Goal: Browse casually

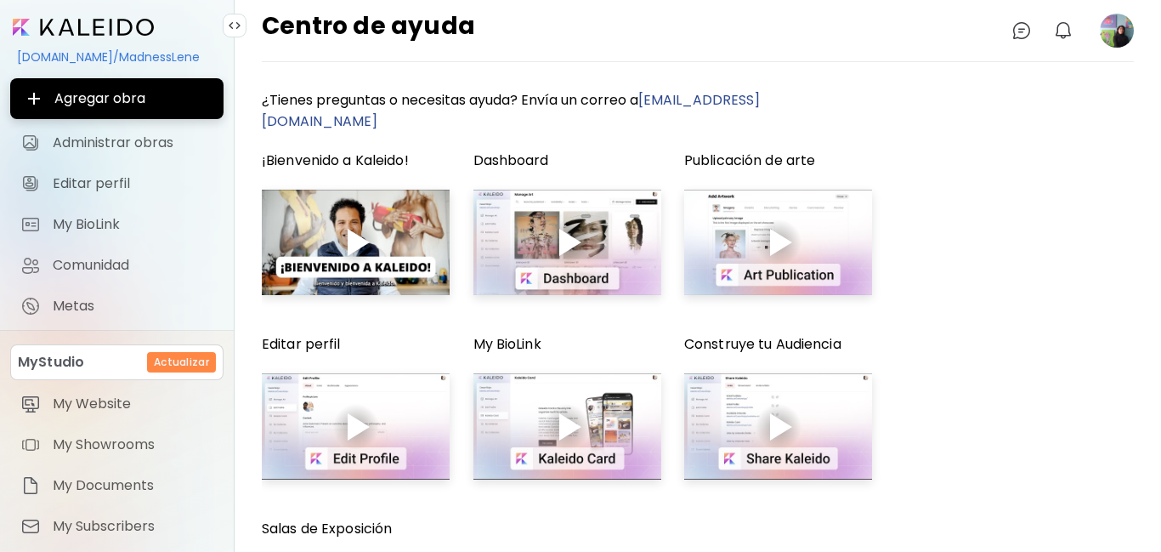
click at [1115, 35] on image at bounding box center [1117, 31] width 34 height 34
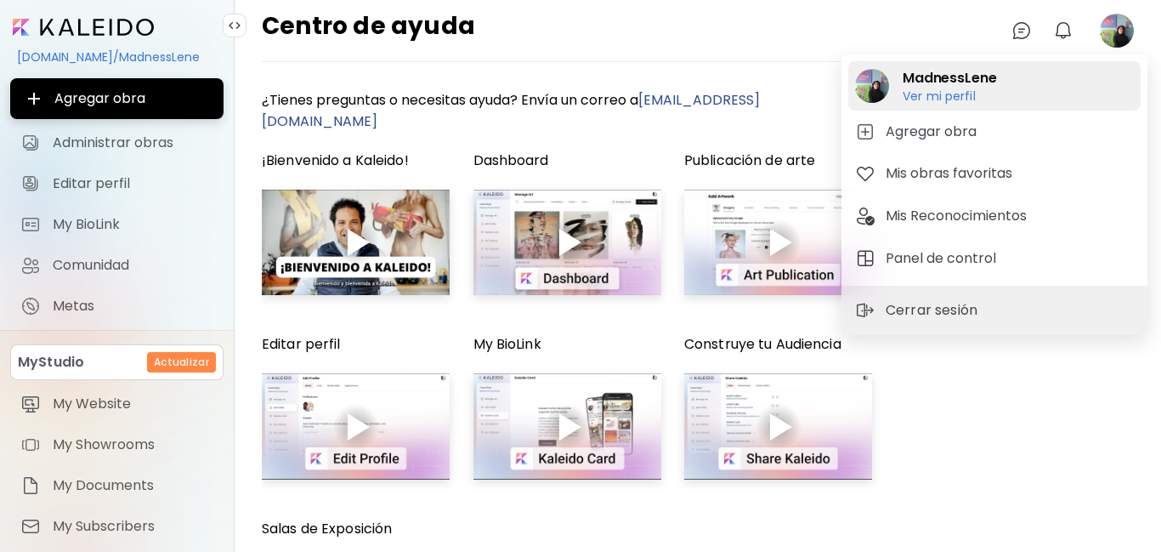
click at [970, 85] on h2 "MadnessLene" at bounding box center [950, 78] width 94 height 20
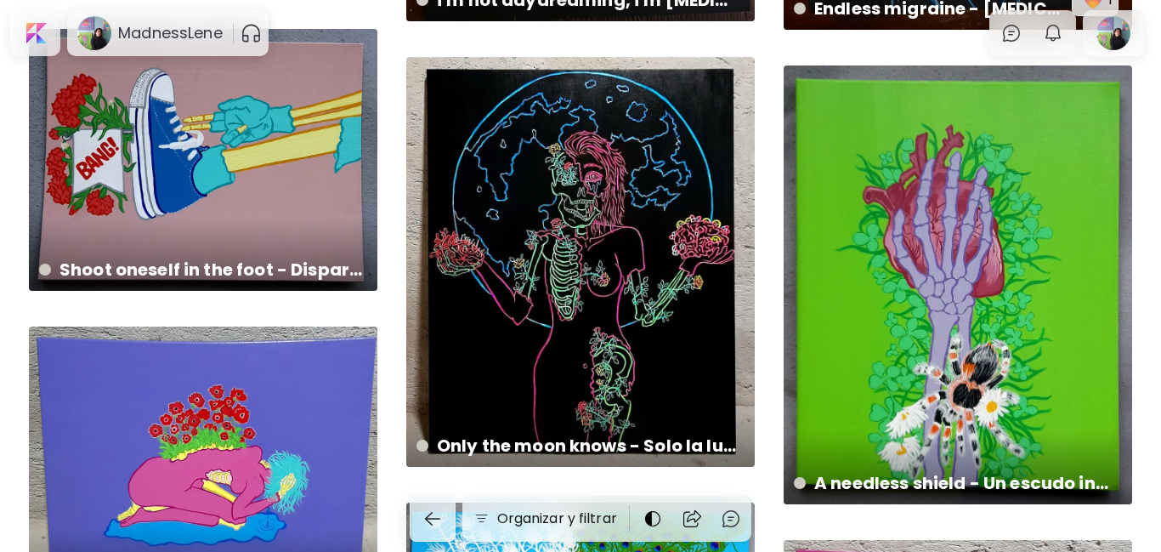
scroll to position [2414, 0]
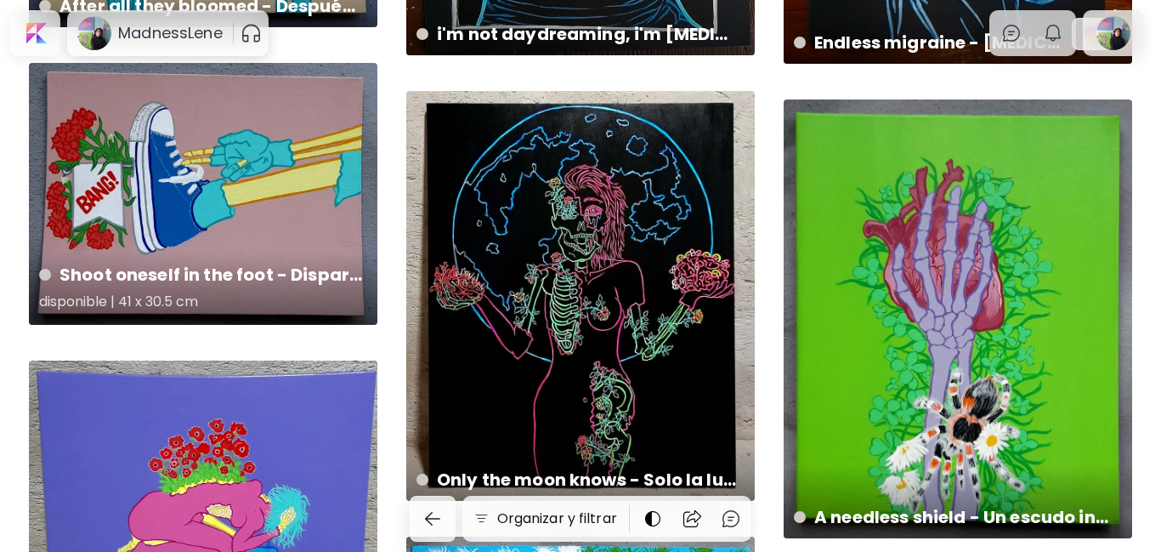
click at [206, 211] on div "Shoot oneself in the foot - Dispararse en el pie disponible | 41 x 30.5 cm" at bounding box center [203, 194] width 349 height 262
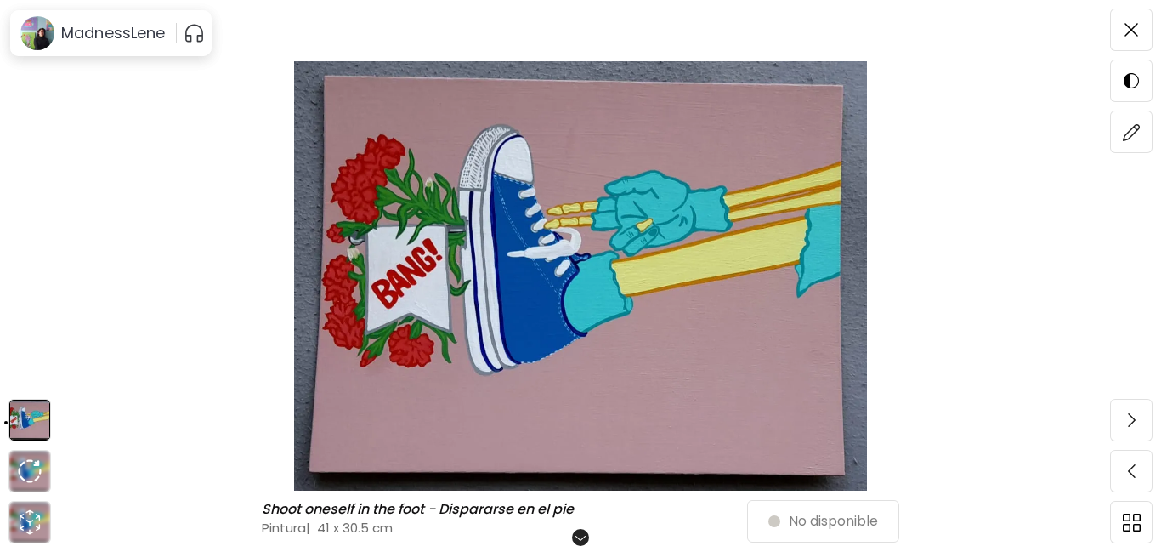
scroll to position [34, 0]
click at [581, 530] on h6 "Desplázate para ver más" at bounding box center [581, 537] width 149 height 14
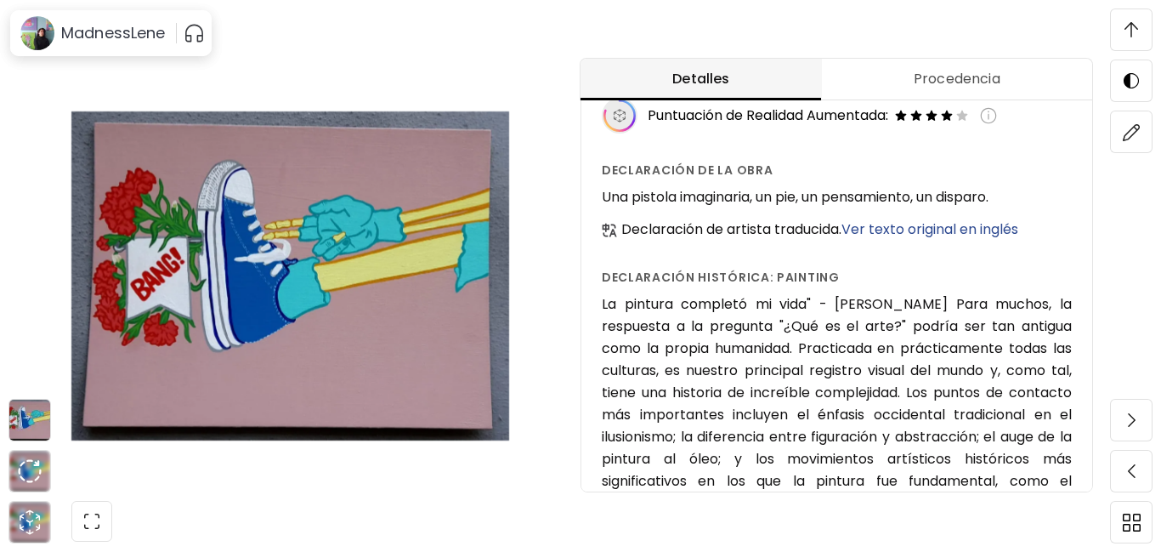
scroll to position [0, 0]
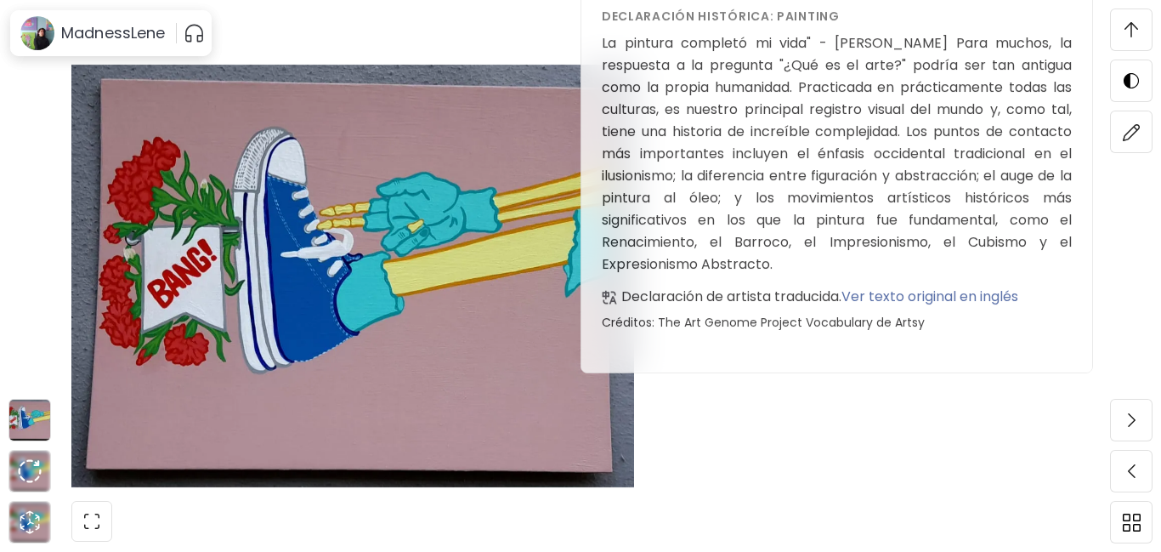
click at [1132, 35] on img at bounding box center [1132, 29] width 14 height 15
